Goal: Task Accomplishment & Management: Use online tool/utility

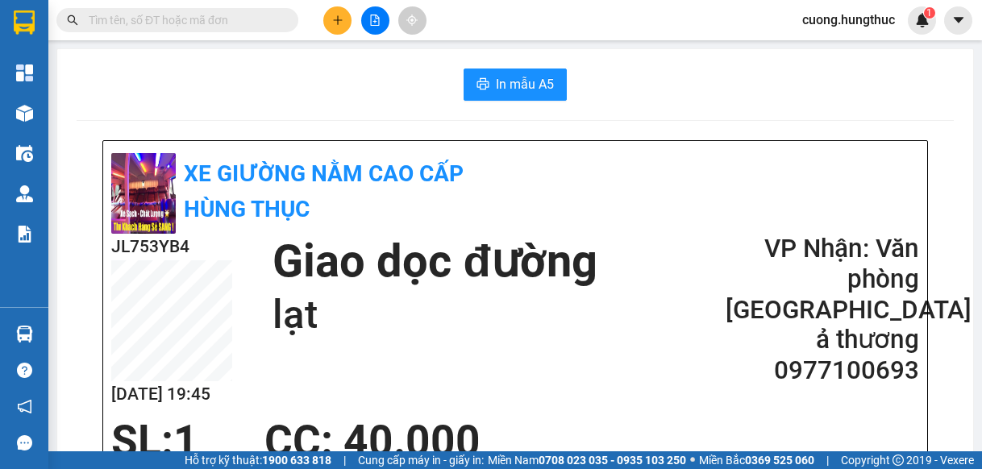
drag, startPoint x: 890, startPoint y: 127, endPoint x: 841, endPoint y: 118, distance: 50.0
click at [370, 22] on icon "file-add" at bounding box center [374, 20] width 11 height 11
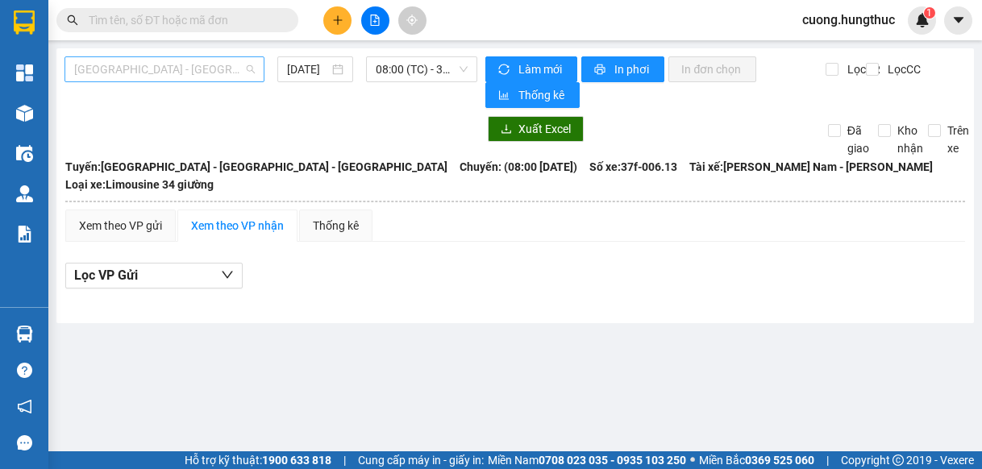
click at [238, 77] on span "[GEOGRAPHIC_DATA] - [GEOGRAPHIC_DATA] - [GEOGRAPHIC_DATA]" at bounding box center [164, 69] width 181 height 24
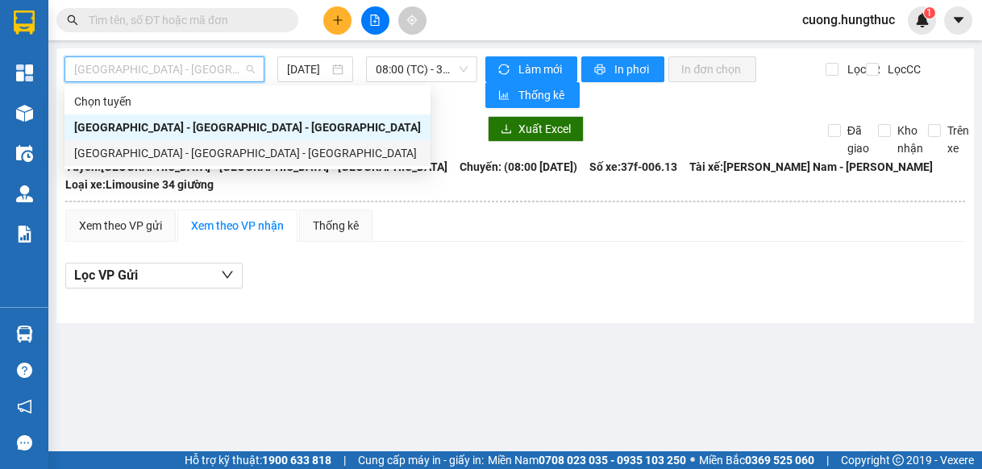
click at [189, 159] on div "[GEOGRAPHIC_DATA] - [GEOGRAPHIC_DATA] - [GEOGRAPHIC_DATA]" at bounding box center [247, 153] width 347 height 18
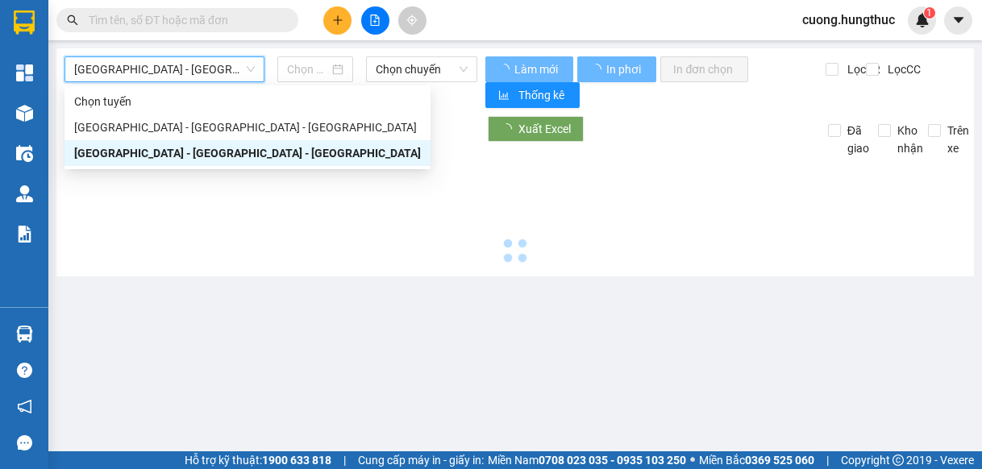
type input "[DATE]"
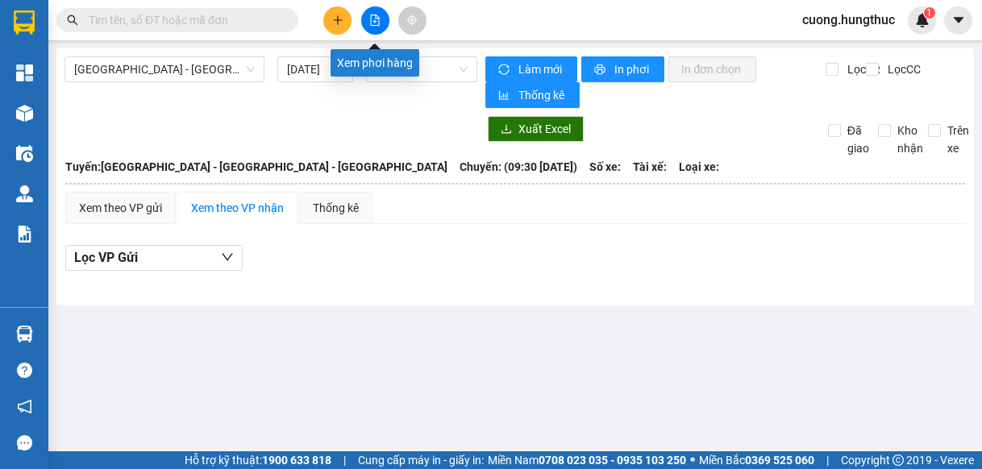
click at [380, 19] on icon "file-add" at bounding box center [374, 20] width 11 height 11
click at [413, 73] on span "09:30" at bounding box center [422, 69] width 92 height 24
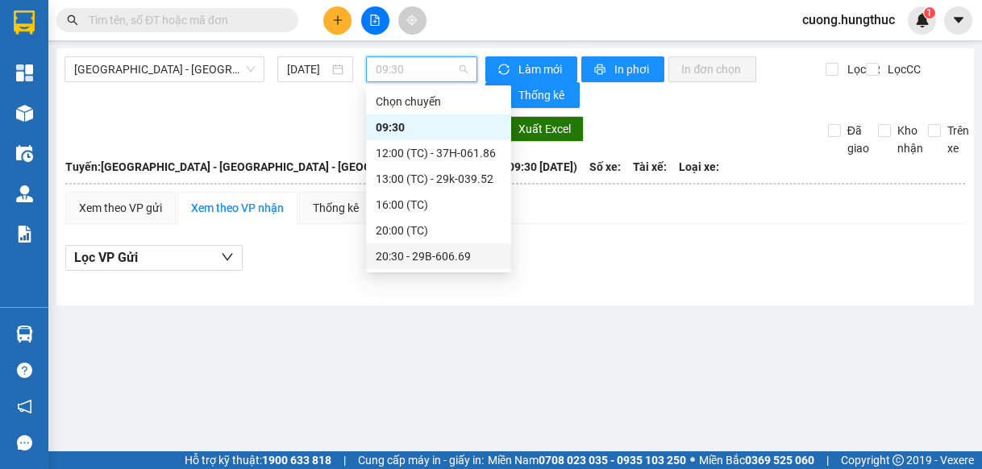
click at [419, 257] on div "20:30 - 29B-606.69" at bounding box center [439, 256] width 126 height 18
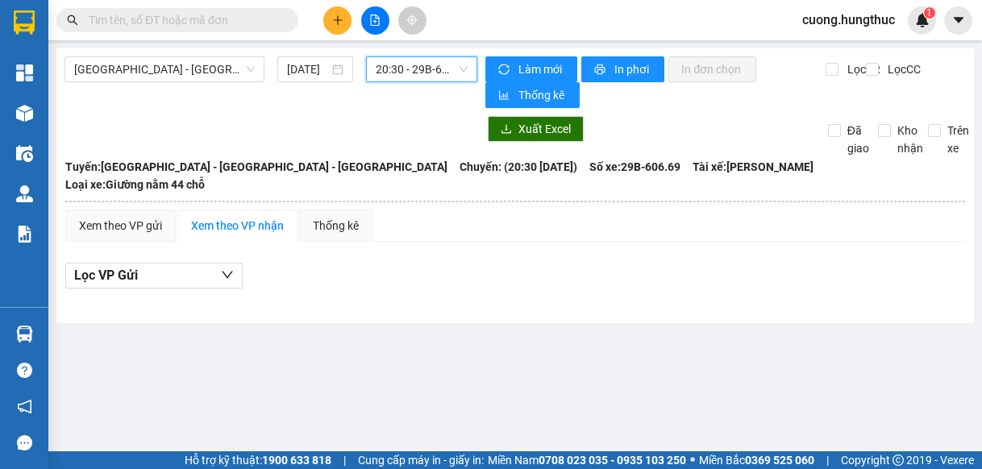
click at [447, 76] on span "20:30 - 29B-606.69" at bounding box center [422, 69] width 92 height 24
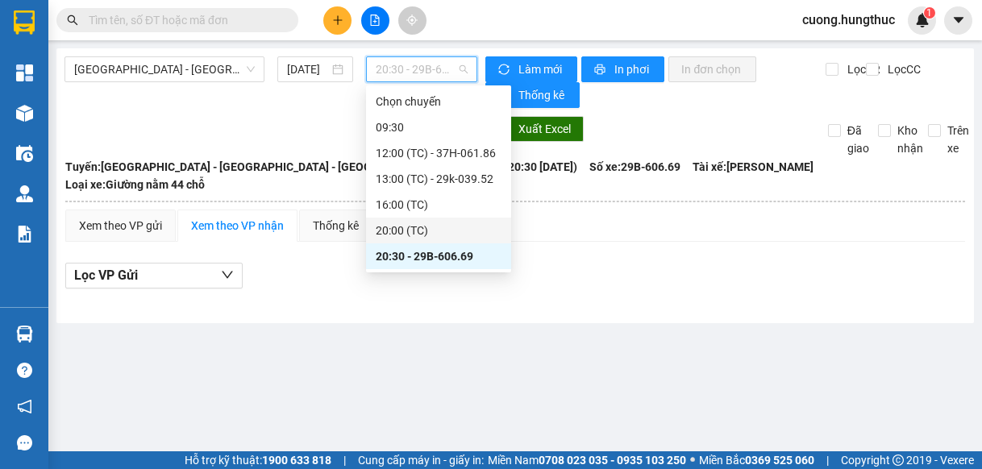
click at [411, 235] on div "20:00 (TC)" at bounding box center [439, 231] width 126 height 18
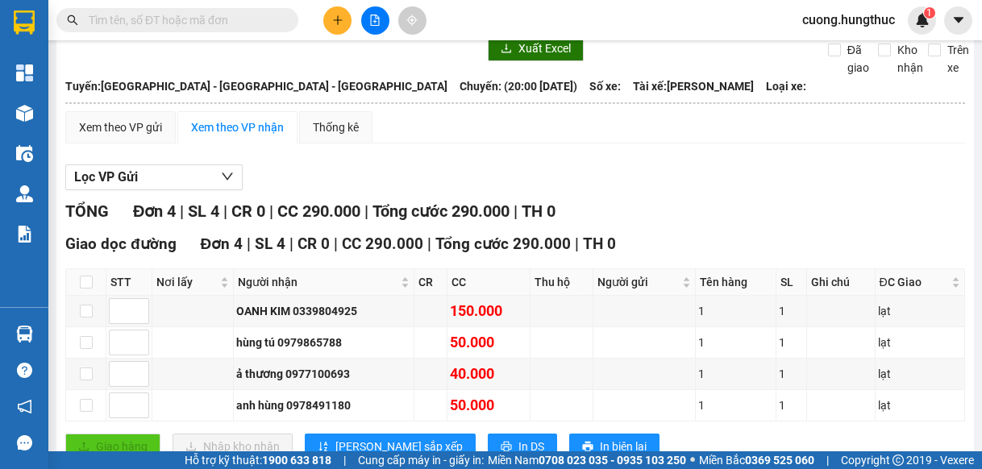
scroll to position [134, 0]
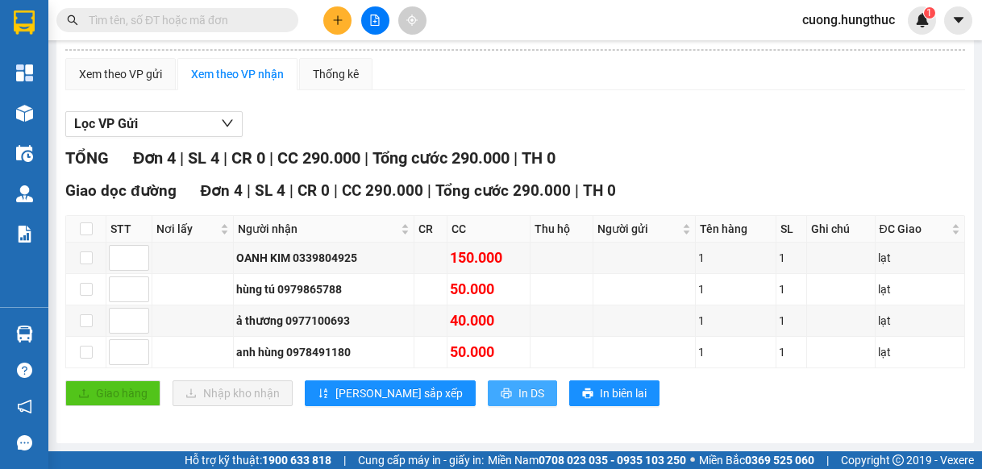
click at [488, 396] on button "In DS" at bounding box center [522, 393] width 69 height 26
